Goal: Find specific page/section: Find specific page/section

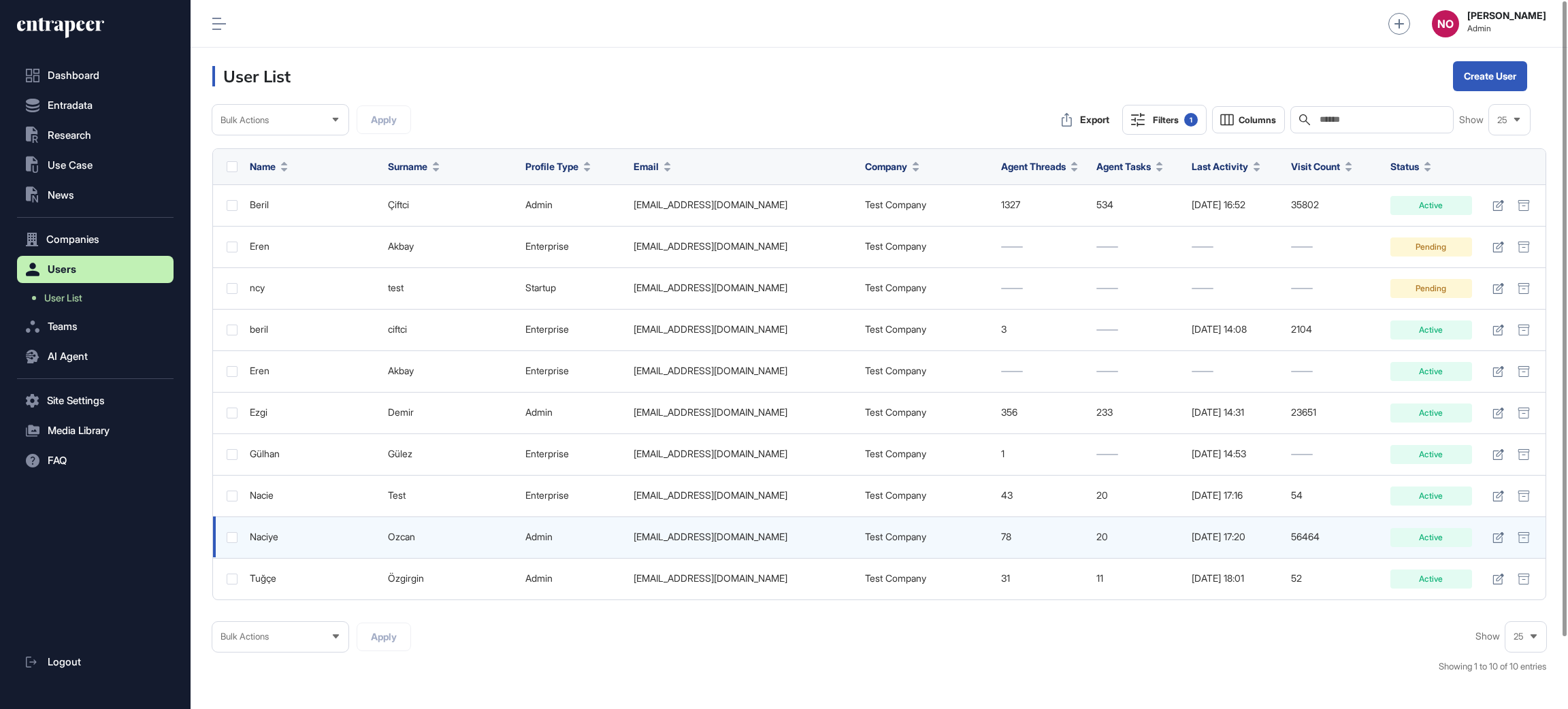
scroll to position [1, 1]
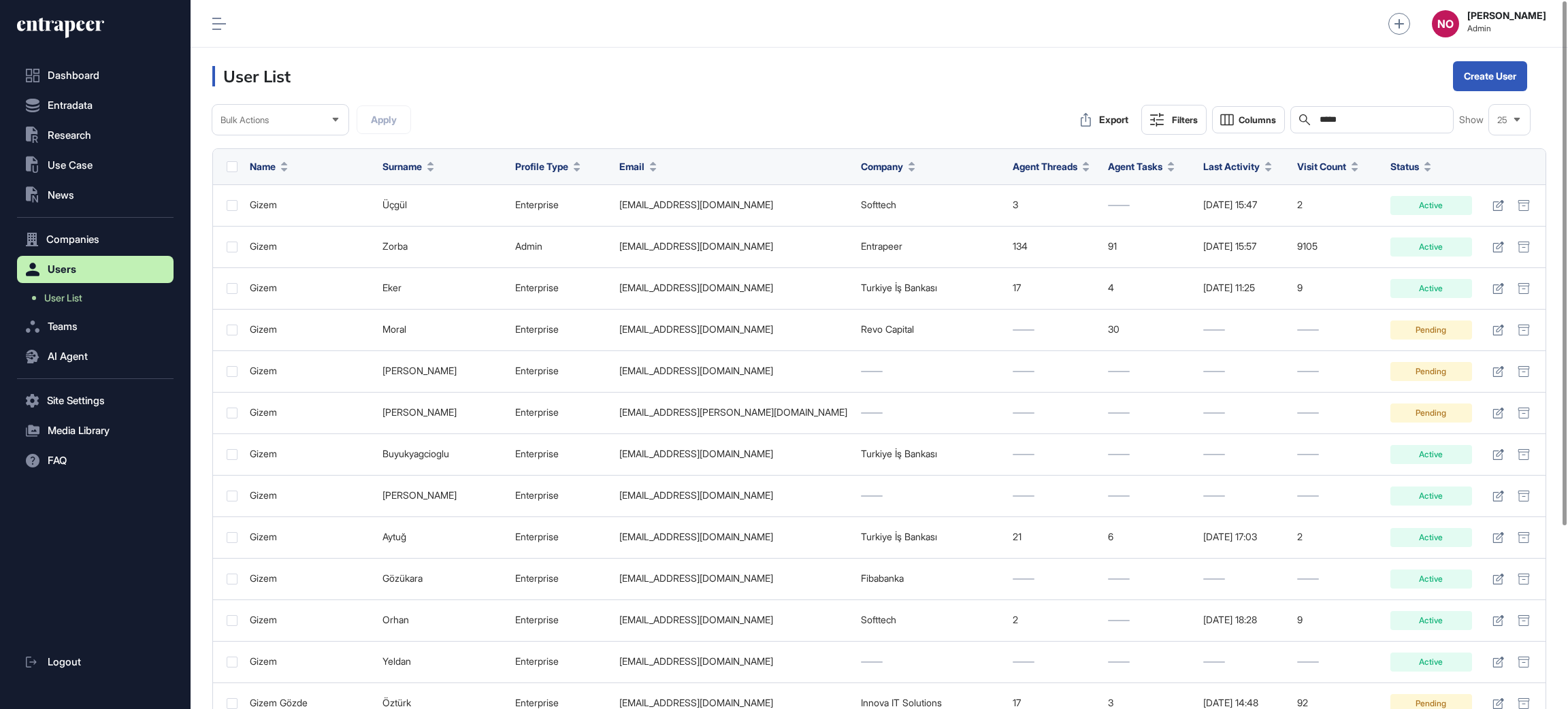
scroll to position [1, 1]
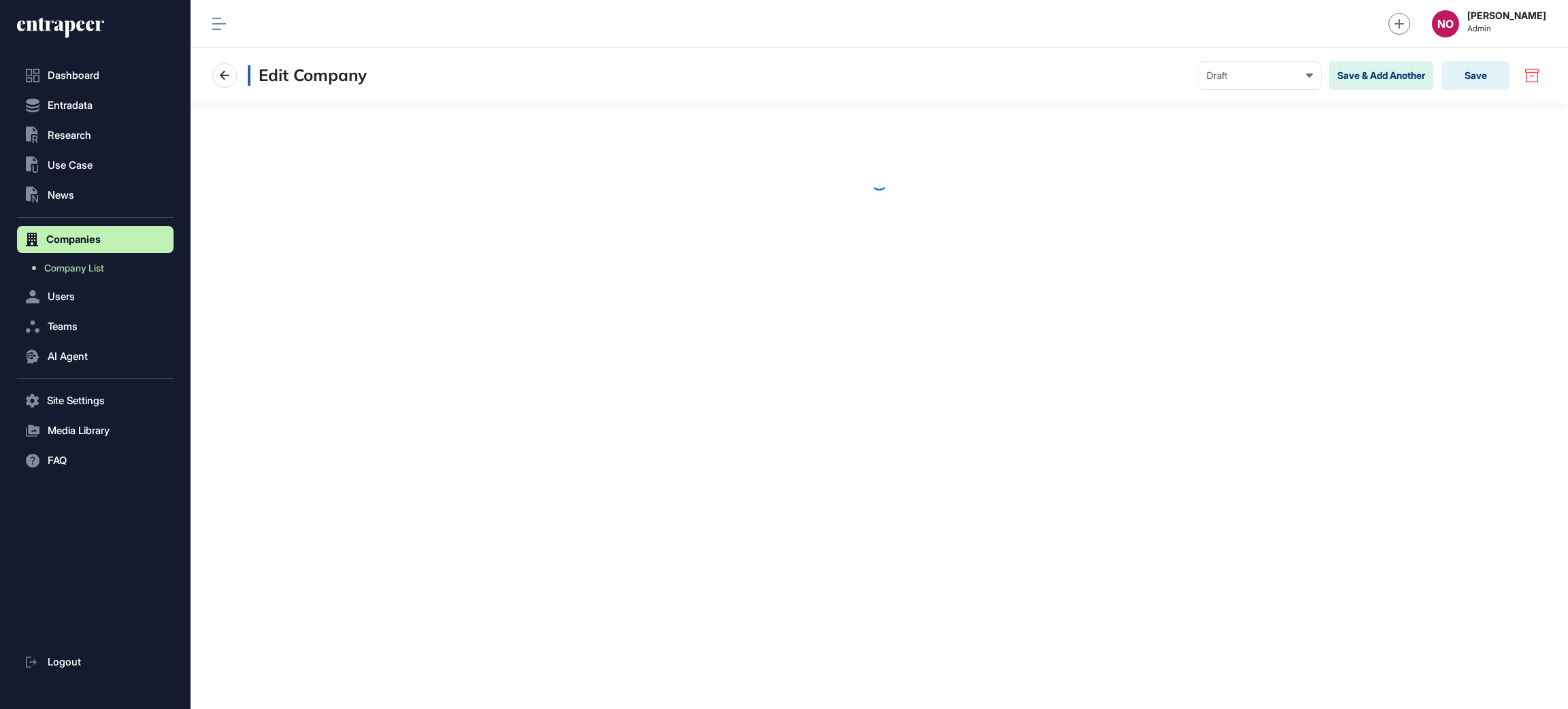
scroll to position [1, 1]
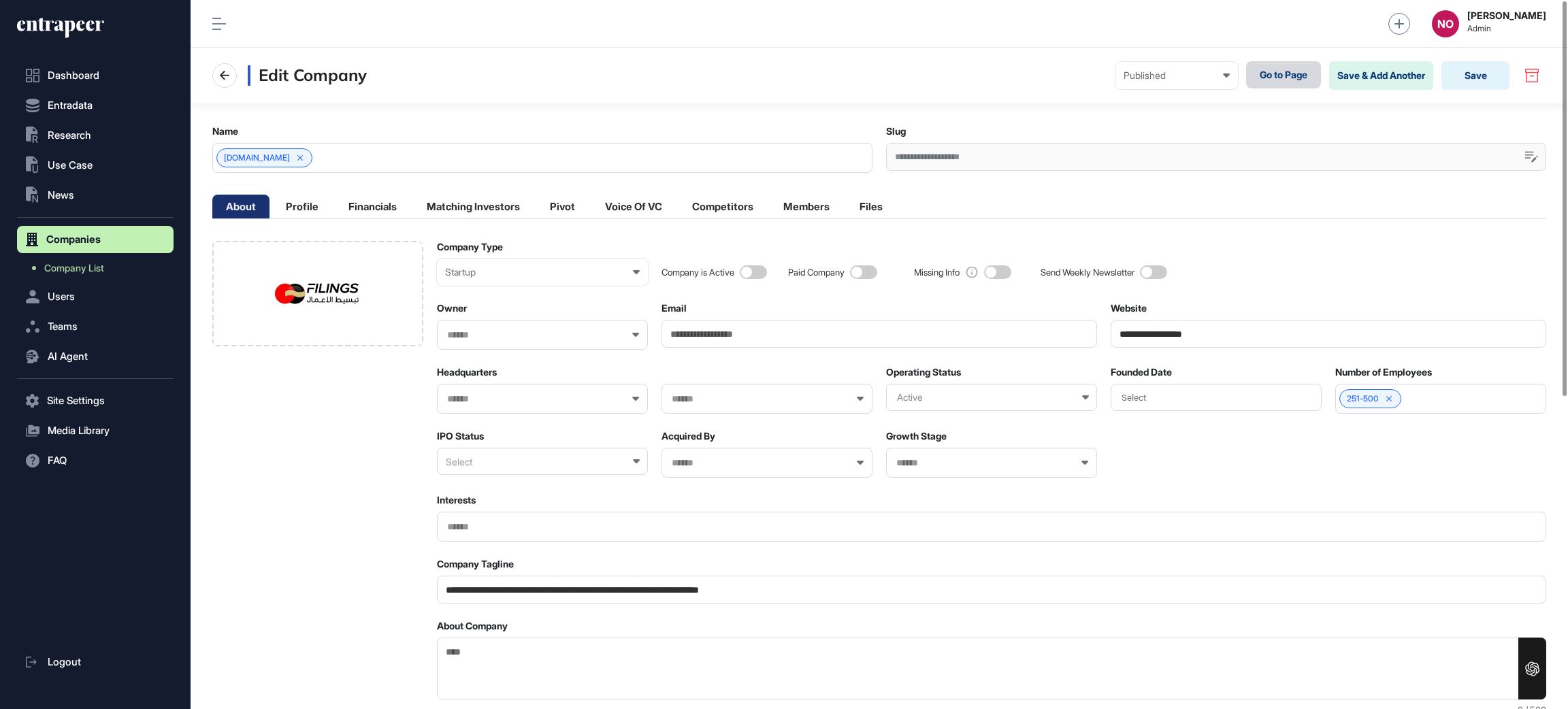
click at [1279, 65] on link "Go to Page" at bounding box center [1283, 75] width 75 height 27
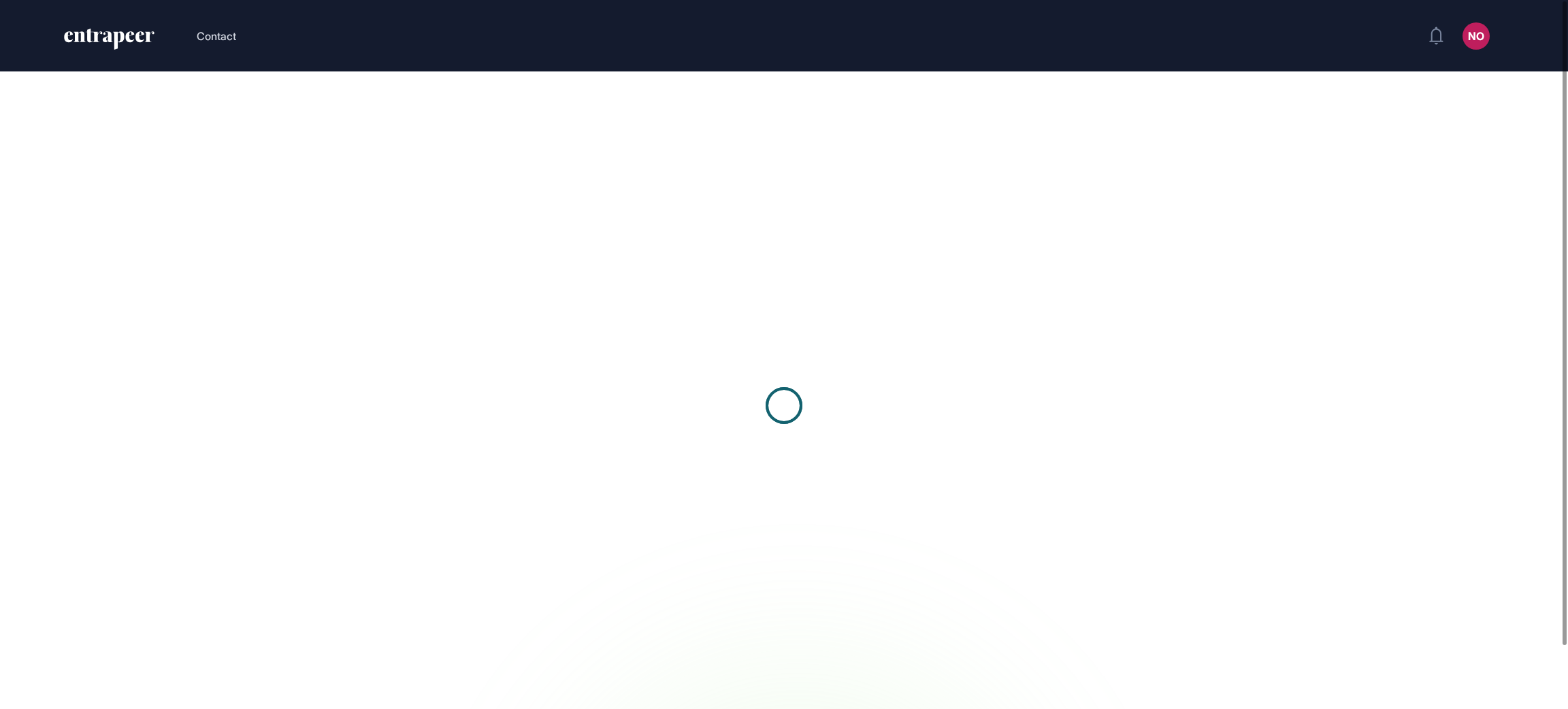
scroll to position [1, 1]
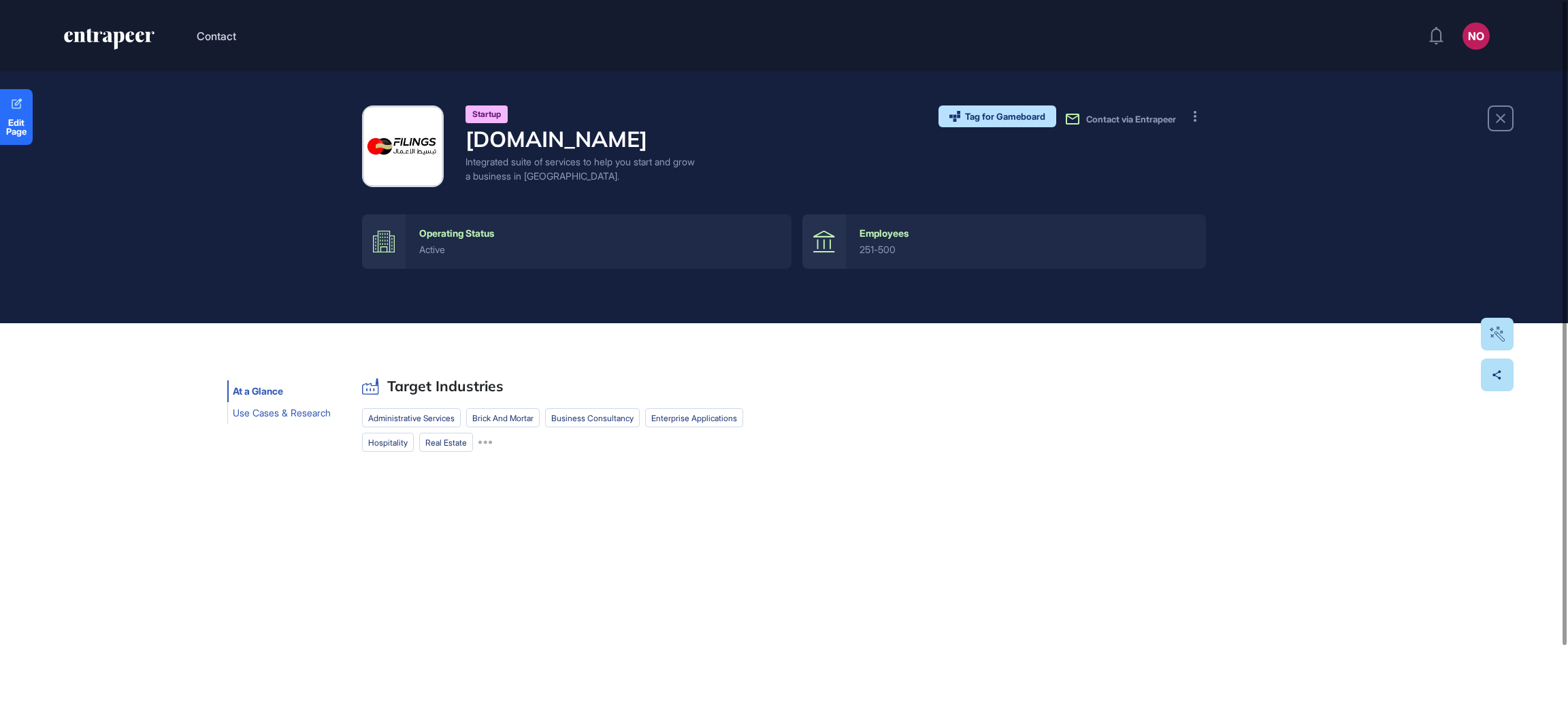
click at [312, 416] on span "Use Cases & Research" at bounding box center [282, 413] width 98 height 11
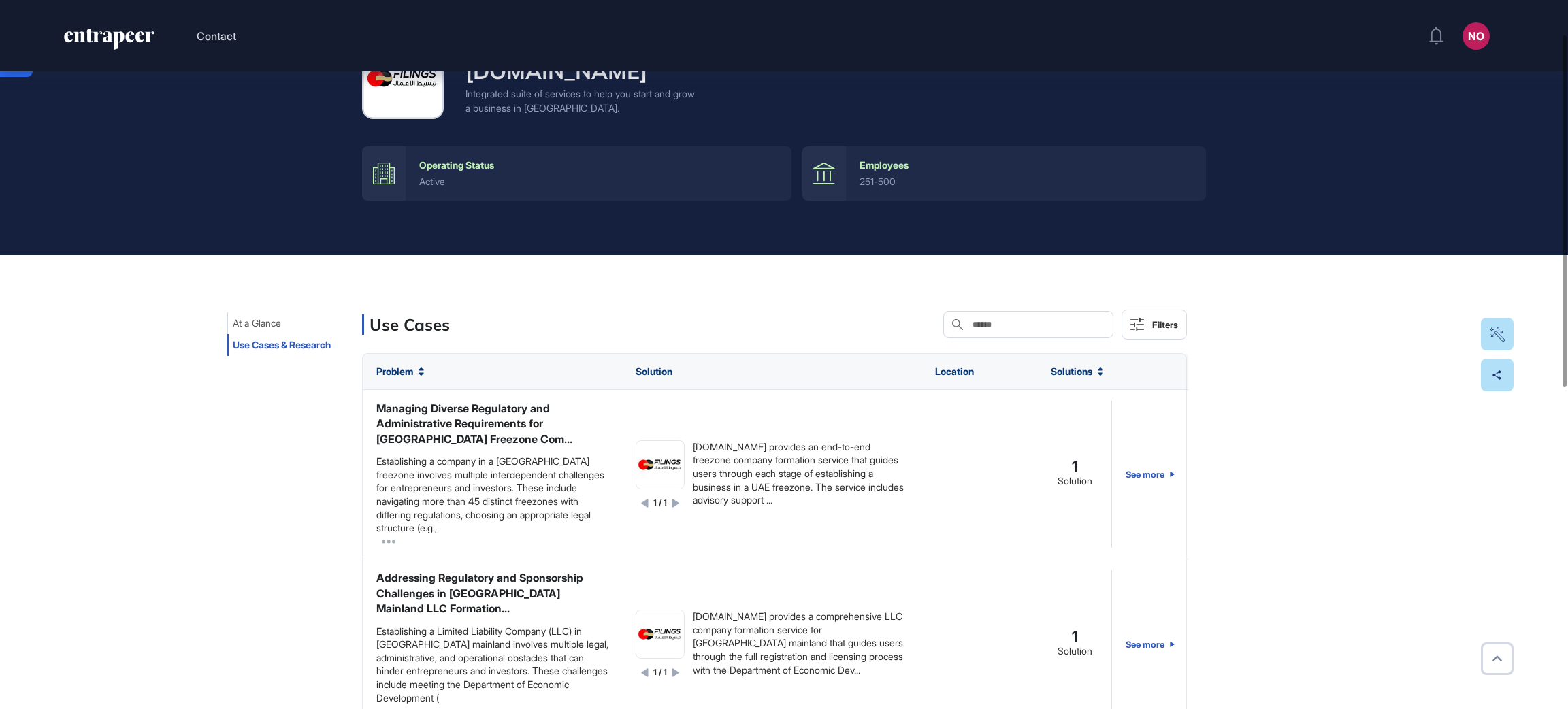
scroll to position [689, 0]
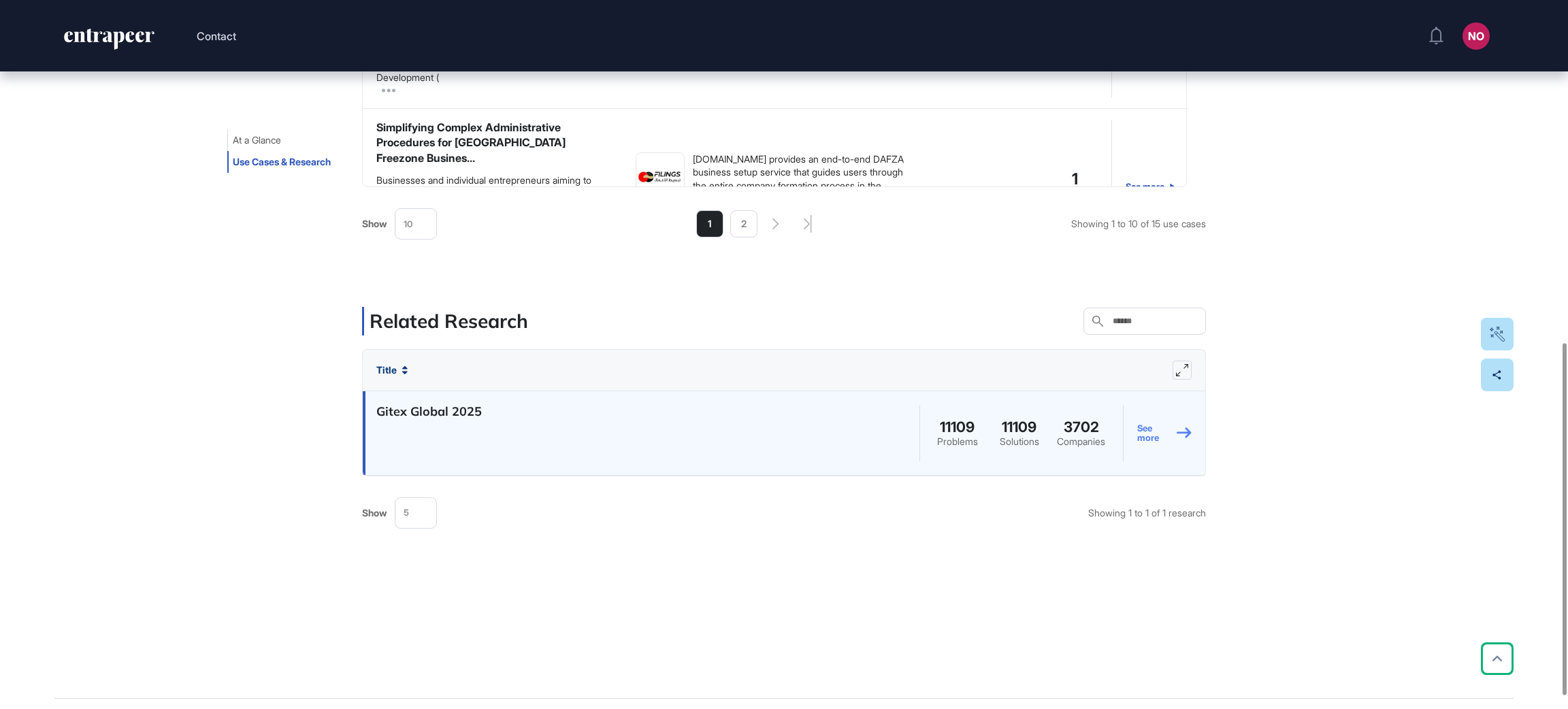
click at [1146, 436] on link "See more" at bounding box center [1164, 433] width 54 height 62
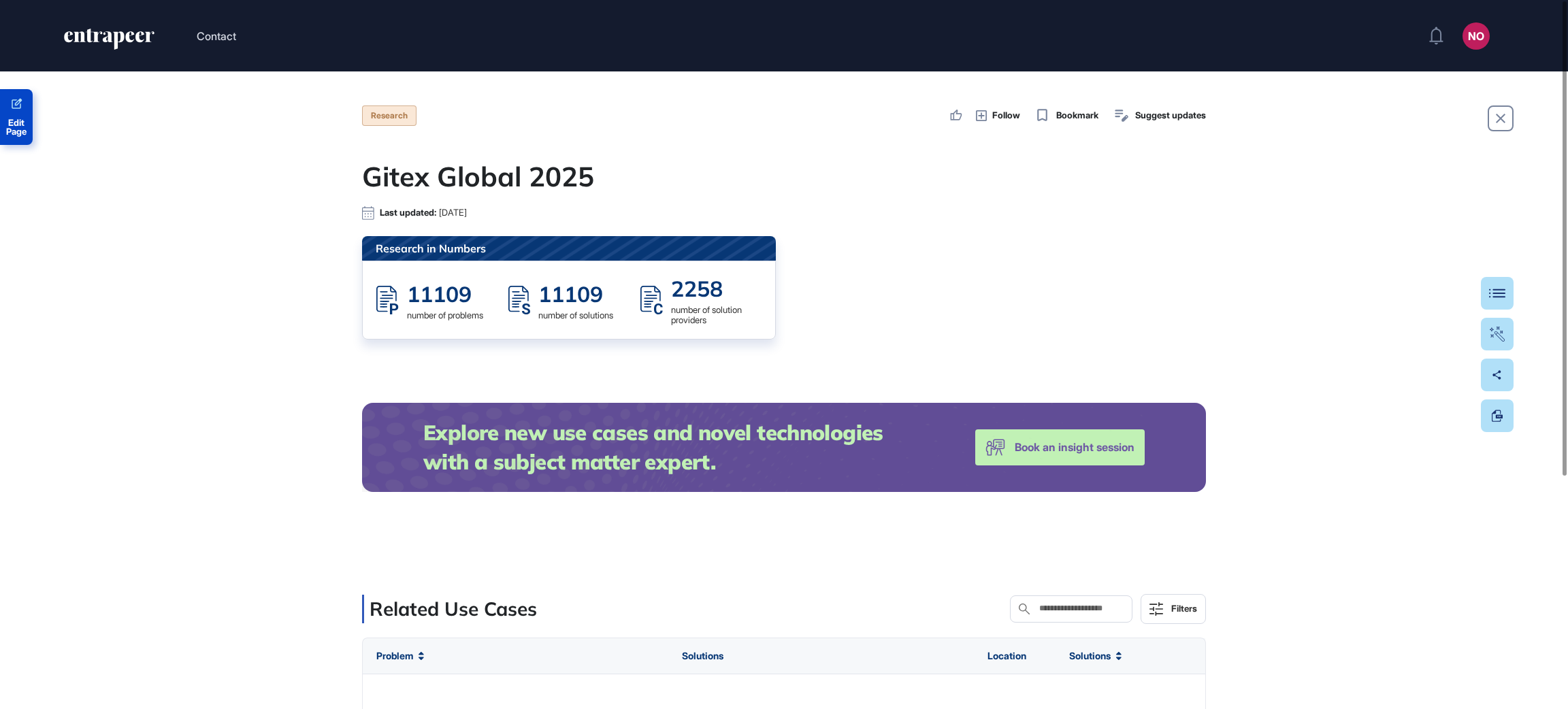
click at [25, 130] on span "Edit Page" at bounding box center [16, 127] width 32 height 18
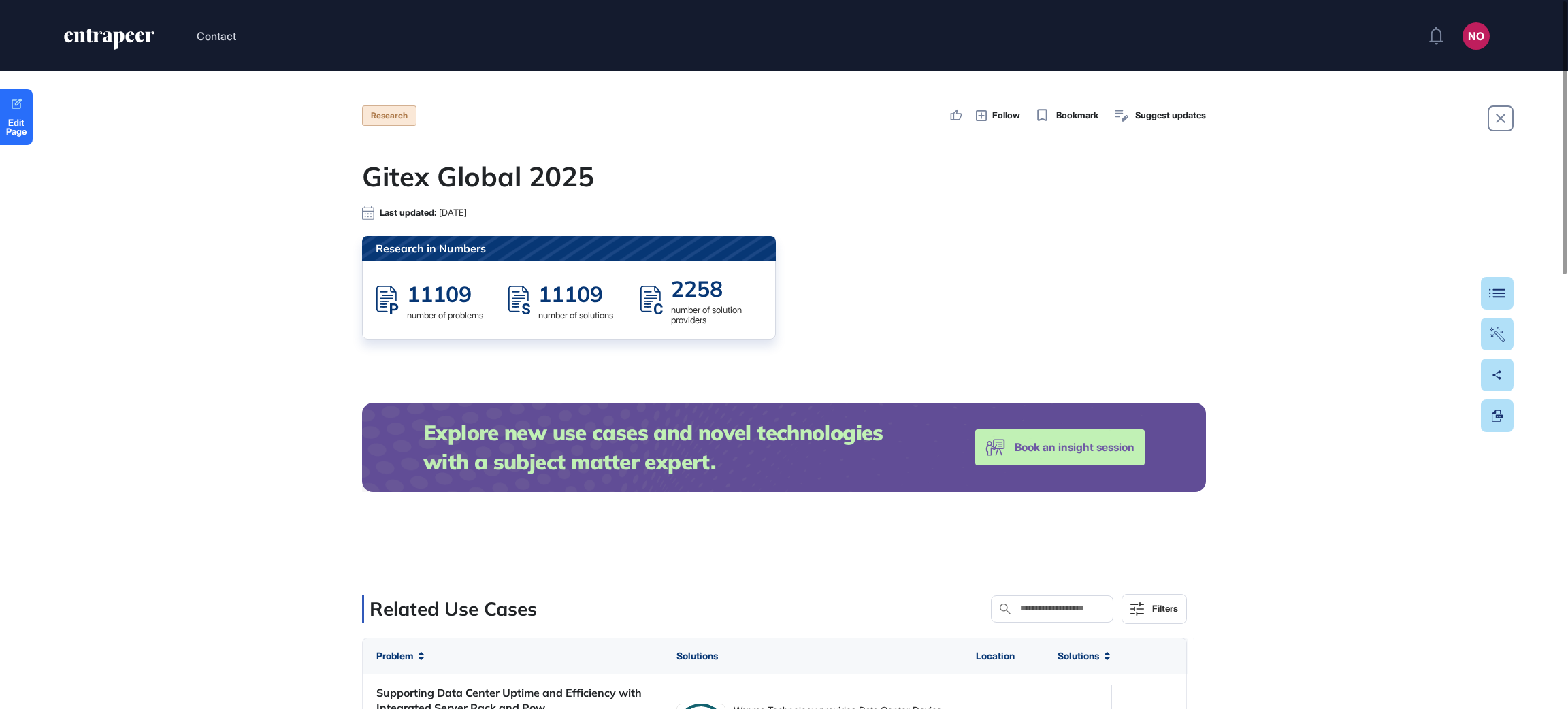
click at [113, 43] on icon "entrapeer-logo" at bounding box center [109, 39] width 93 height 22
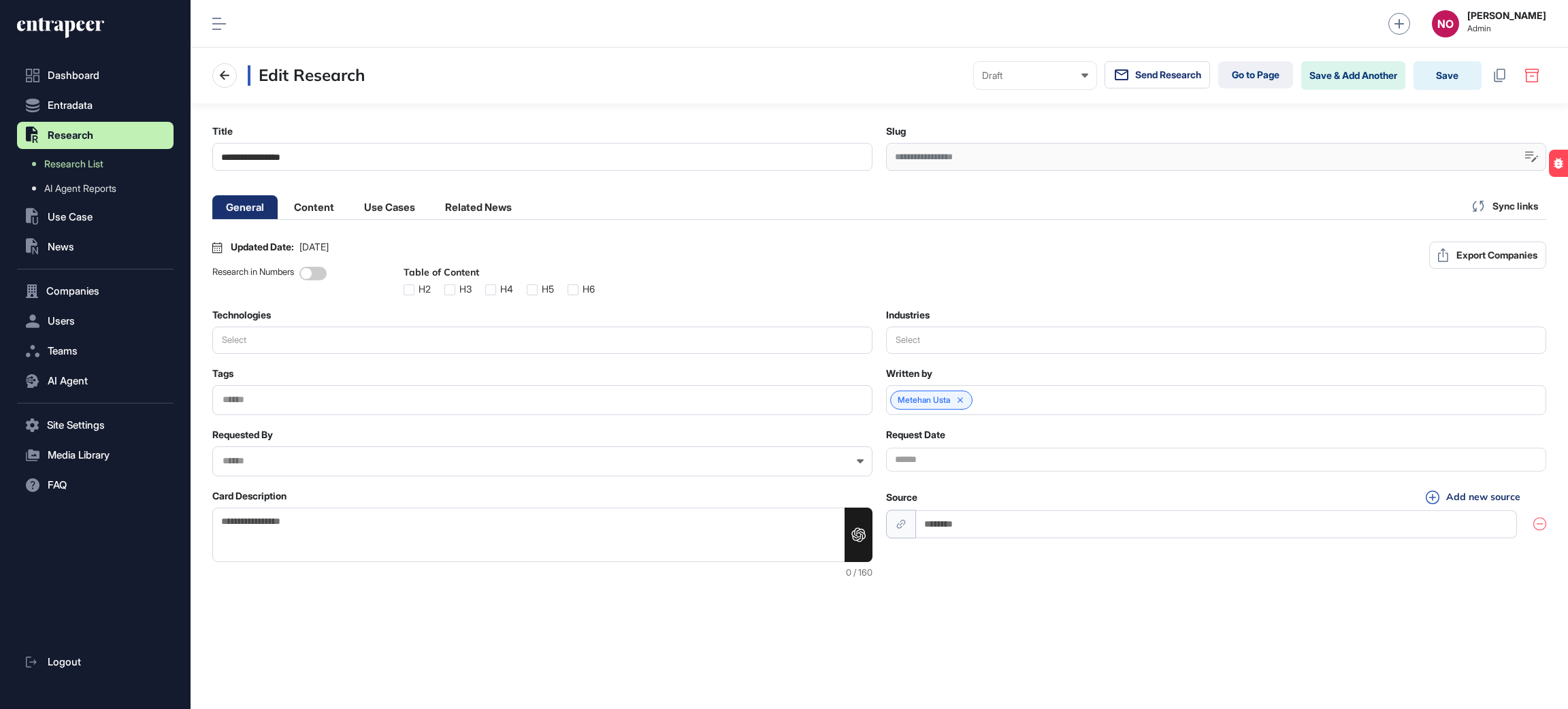
scroll to position [1, 1]
click at [1529, 255] on button "Export Companies" at bounding box center [1486, 254] width 117 height 27
